Goal: Information Seeking & Learning: Learn about a topic

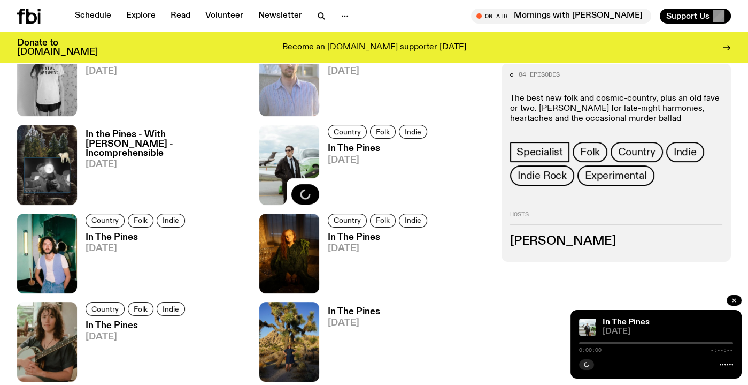
scroll to position [557, 0]
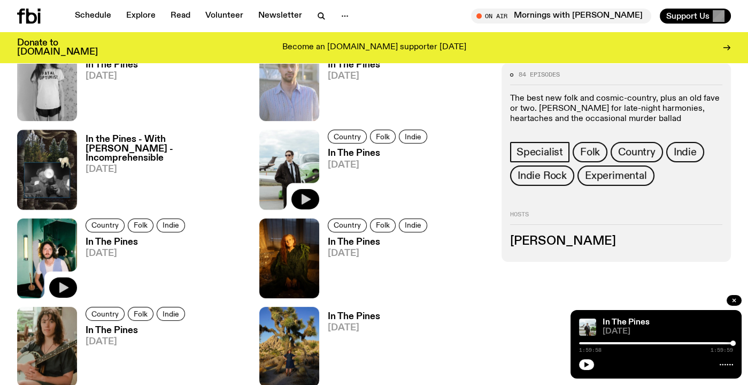
click at [63, 293] on icon "button" at bounding box center [63, 287] width 13 height 13
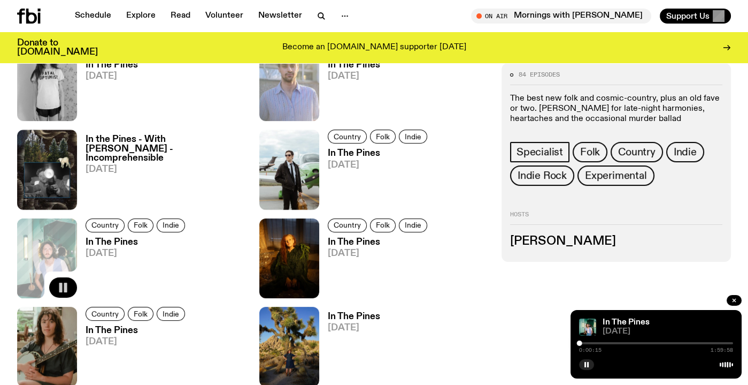
click at [482, 274] on div "Country Folk Indie In The Pines [DATE]" at bounding box center [373, 258] width 229 height 80
click at [83, 18] on link "Schedule" at bounding box center [92, 16] width 49 height 15
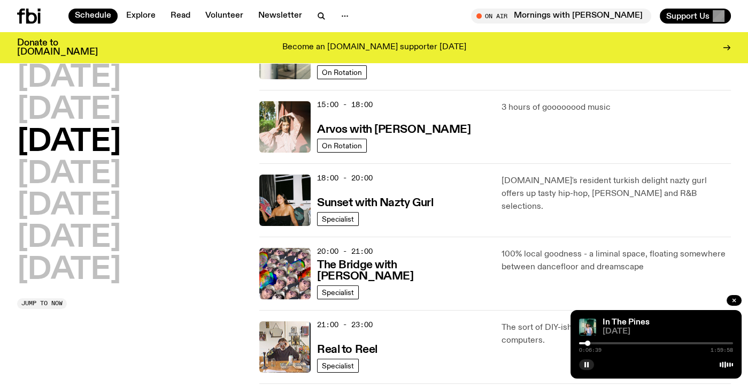
scroll to position [373, 0]
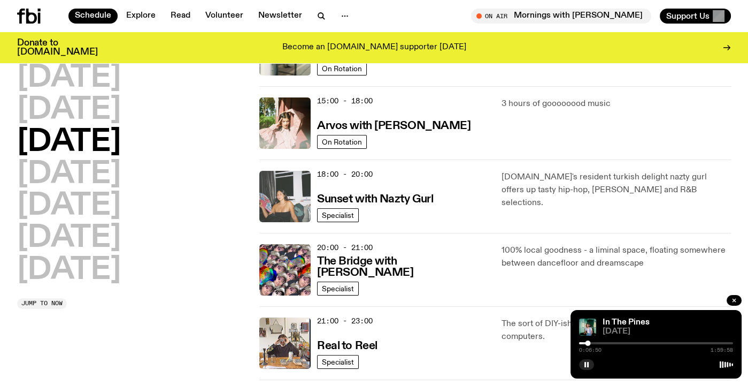
click at [288, 194] on img at bounding box center [284, 196] width 51 height 51
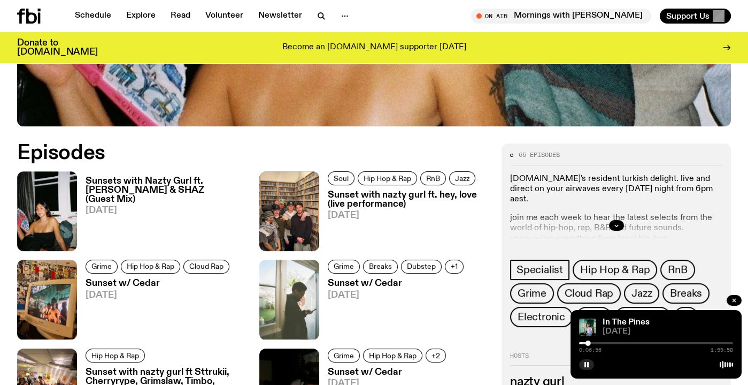
scroll to position [428, 0]
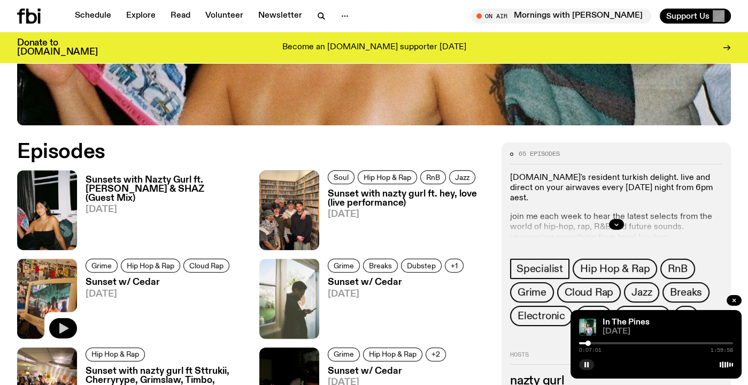
click at [66, 320] on button "button" at bounding box center [63, 328] width 28 height 20
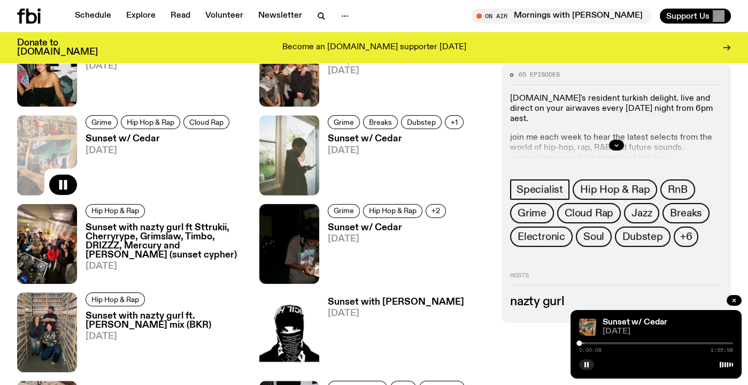
scroll to position [572, 0]
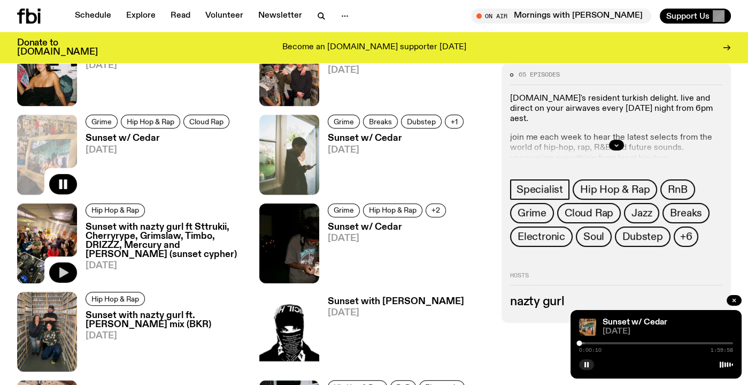
click at [65, 272] on icon "button" at bounding box center [63, 272] width 9 height 11
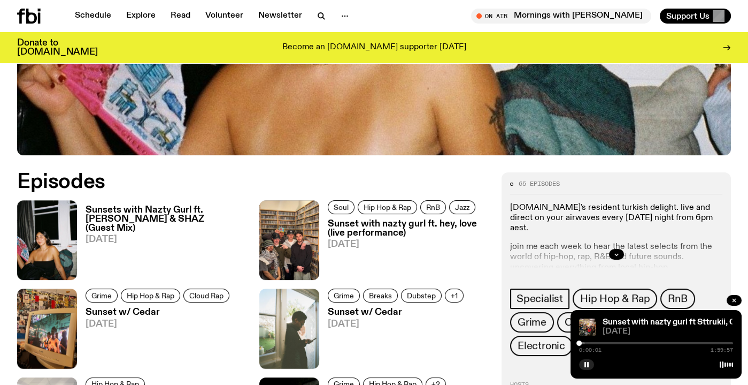
scroll to position [385, 0]
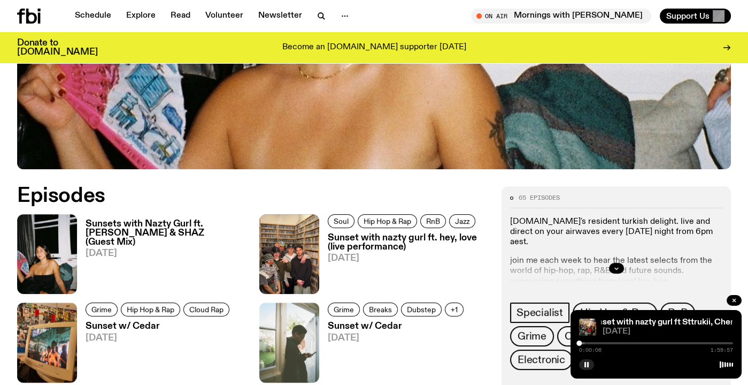
click at [586, 340] on div "0:00:06 1:59:57" at bounding box center [656, 346] width 154 height 13
drag, startPoint x: 580, startPoint y: 341, endPoint x: 587, endPoint y: 341, distance: 6.4
click at [587, 341] on div at bounding box center [586, 342] width 5 height 5
click at [91, 11] on link "Schedule" at bounding box center [92, 16] width 49 height 15
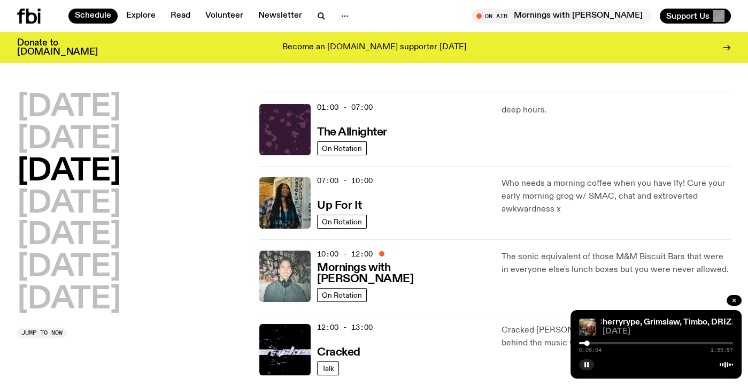
scroll to position [427, 0]
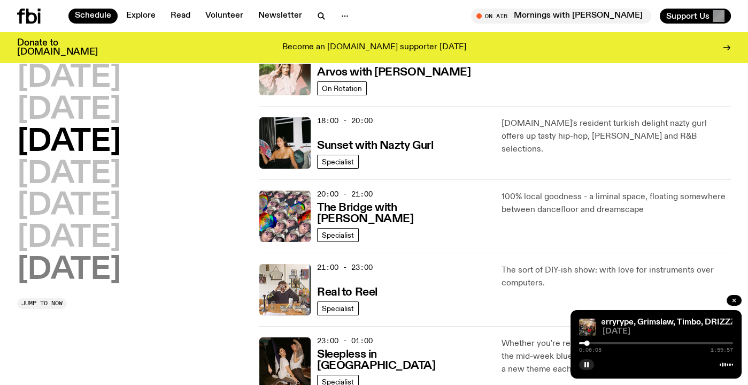
click at [79, 281] on h2 "[DATE]" at bounding box center [69, 270] width 104 height 30
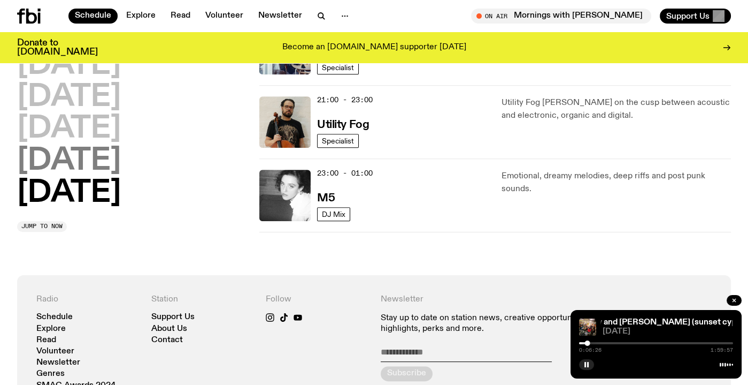
scroll to position [836, 0]
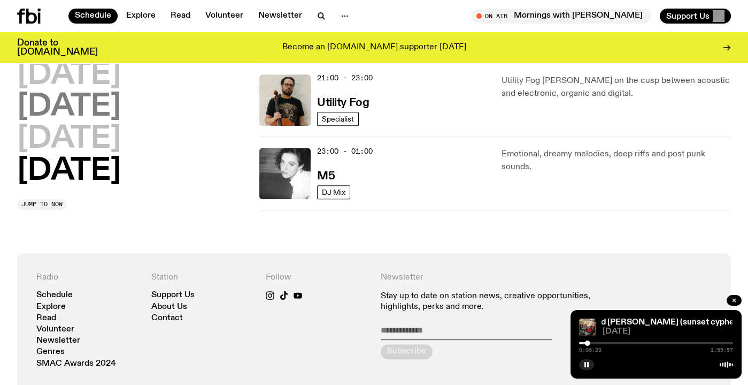
click at [93, 103] on h2 "[DATE]" at bounding box center [69, 108] width 104 height 30
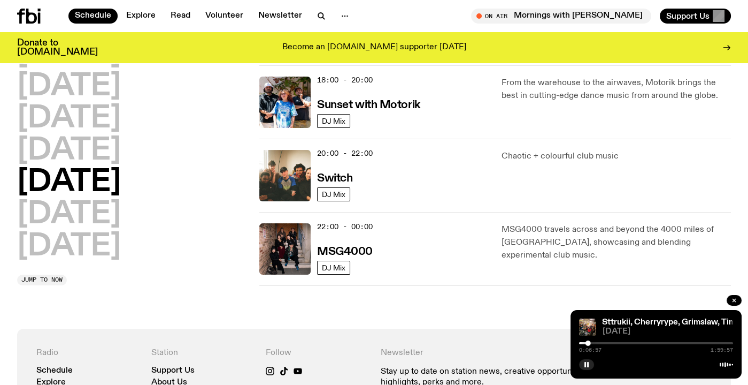
scroll to position [468, 0]
click at [121, 150] on h2 "[DATE]" at bounding box center [69, 150] width 104 height 30
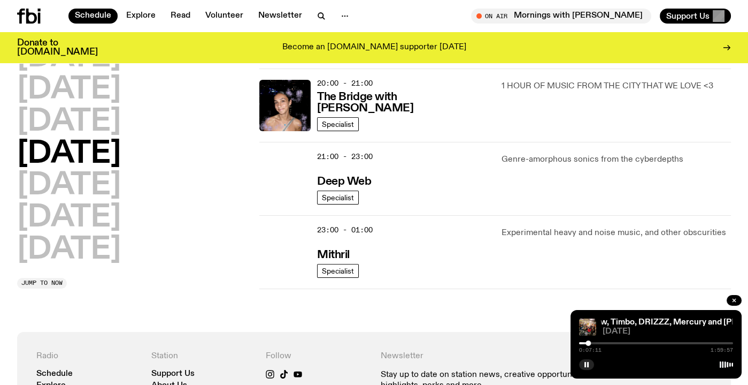
scroll to position [539, 0]
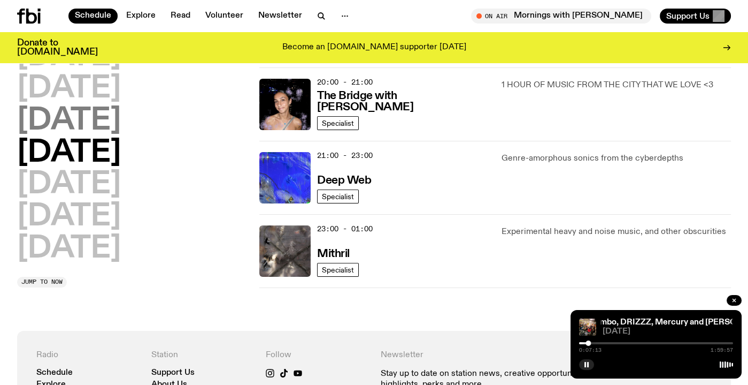
click at [121, 109] on h2 "[DATE]" at bounding box center [69, 121] width 104 height 30
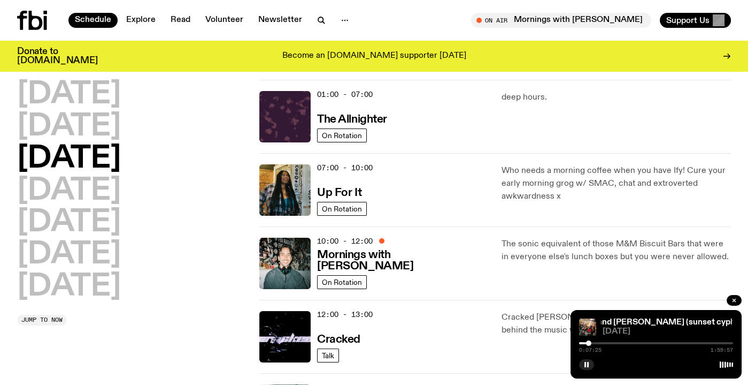
scroll to position [0, 0]
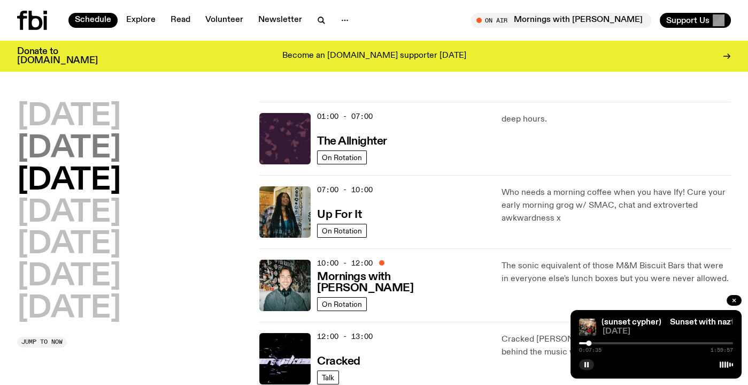
click at [82, 157] on h2 "[DATE]" at bounding box center [69, 149] width 104 height 30
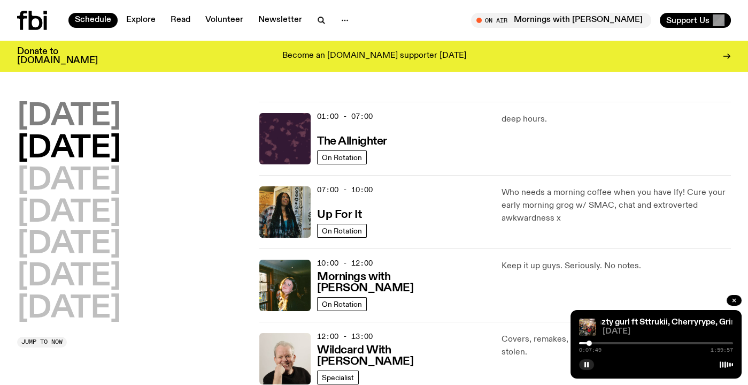
click at [68, 115] on h2 "[DATE]" at bounding box center [69, 117] width 104 height 30
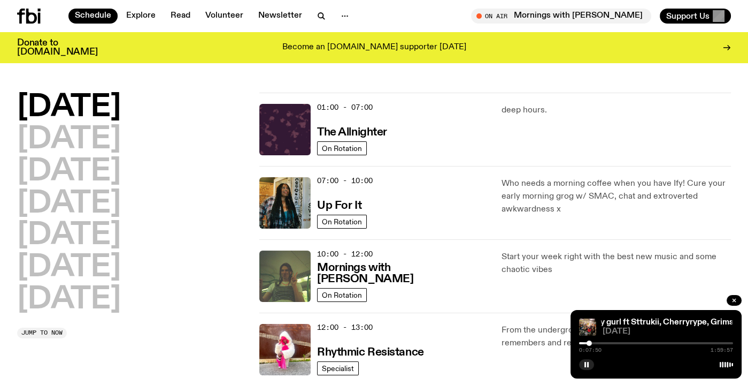
scroll to position [29, 0]
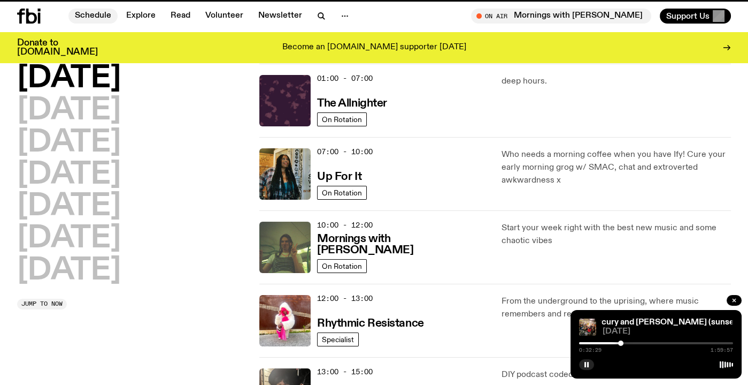
scroll to position [562, 0]
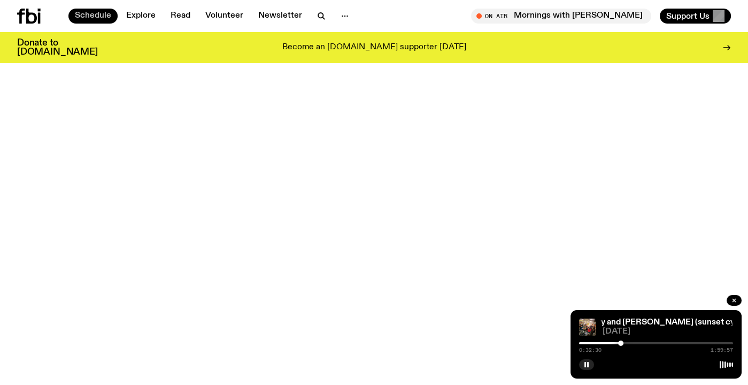
scroll to position [385, 0]
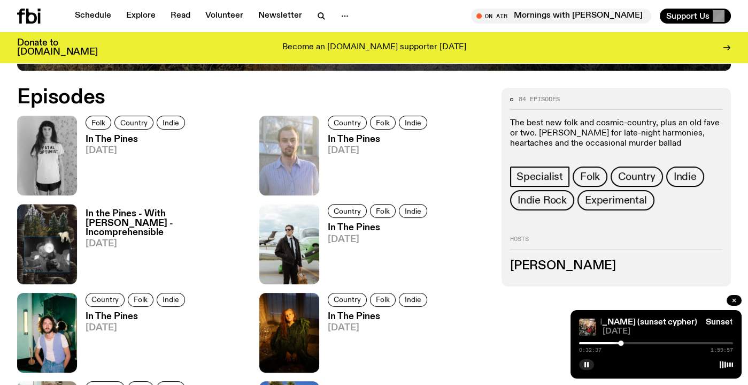
scroll to position [489, 0]
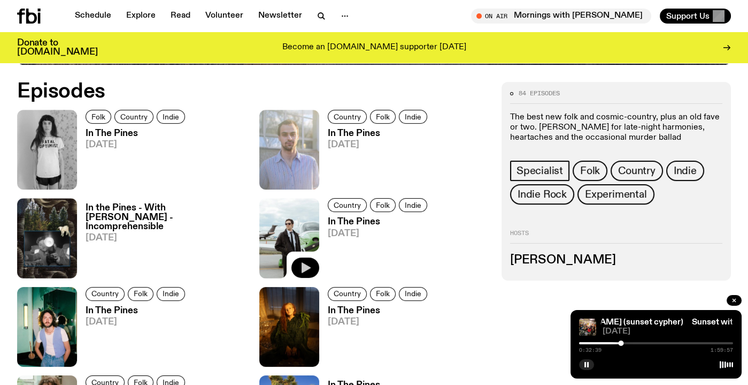
click at [308, 269] on icon "button" at bounding box center [305, 267] width 13 height 13
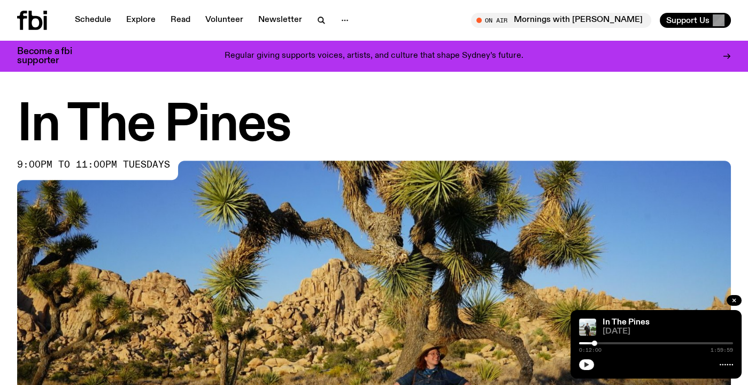
click at [589, 367] on button "button" at bounding box center [586, 364] width 15 height 11
